Goal: Find specific page/section: Find specific page/section

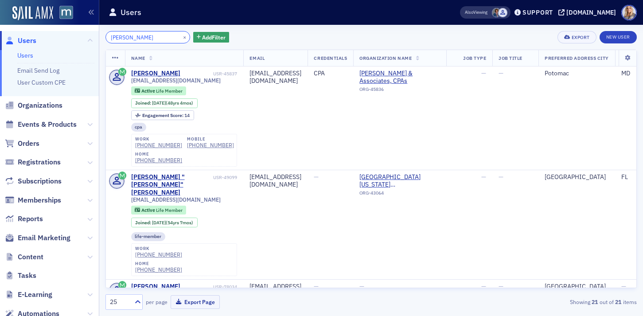
drag, startPoint x: 144, startPoint y: 39, endPoint x: 101, endPoint y: 27, distance: 45.2
click at [101, 28] on div "[PERSON_NAME] × Add Filter Export New User Name Email Credentials Organization …" at bounding box center [371, 170] width 544 height 291
paste input "[PERSON_NAME]"
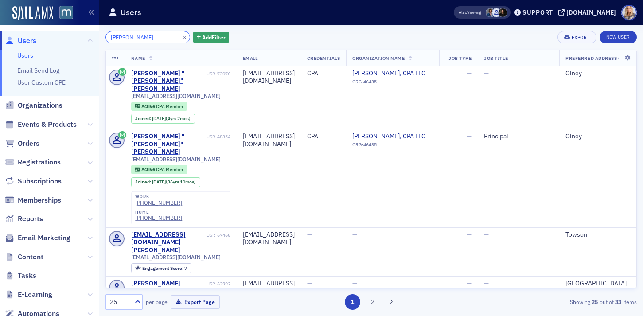
type input "[PERSON_NAME]"
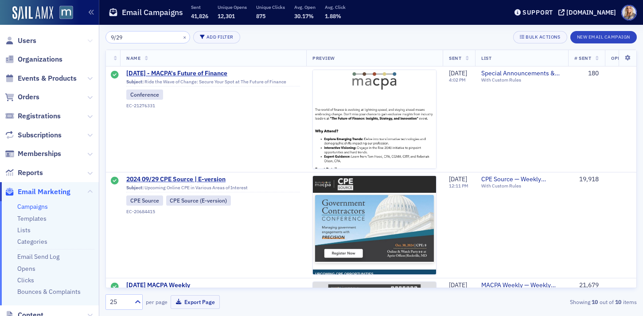
click at [90, 41] on icon at bounding box center [89, 40] width 5 height 5
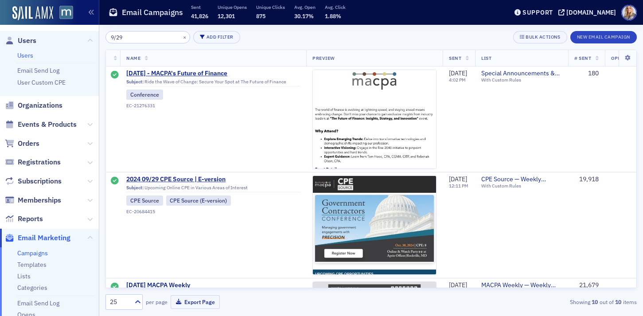
click at [18, 55] on link "Users" at bounding box center [25, 55] width 16 height 8
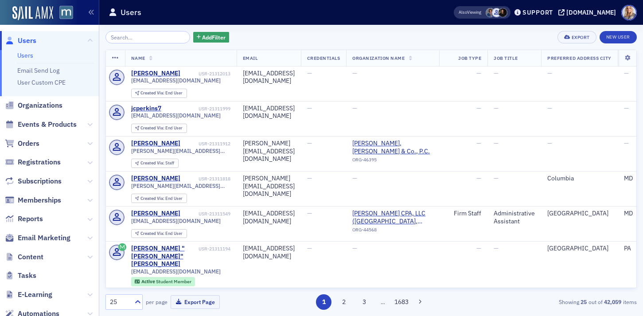
click at [139, 40] on input "search" at bounding box center [147, 37] width 85 height 12
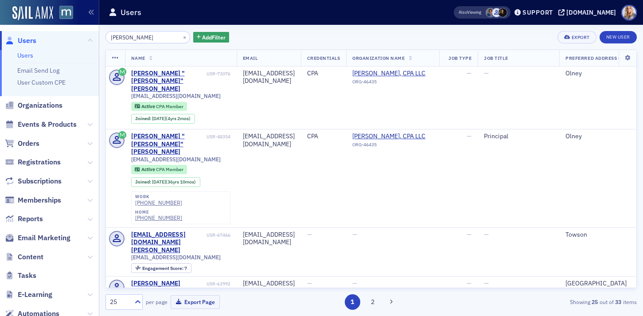
type input "[PERSON_NAME]"
